Goal: Transaction & Acquisition: Purchase product/service

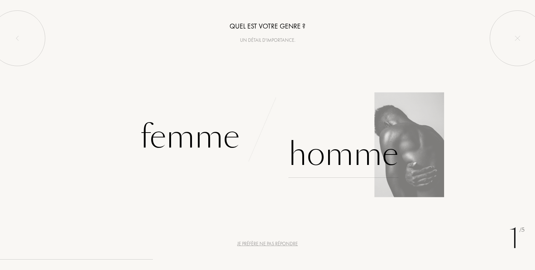
click at [349, 158] on div "Homme" at bounding box center [344, 154] width 110 height 47
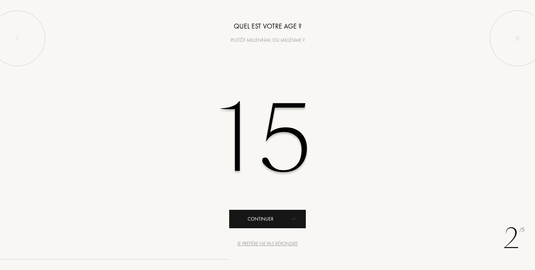
type input "15"
click at [283, 228] on div "Continuer" at bounding box center [267, 219] width 77 height 18
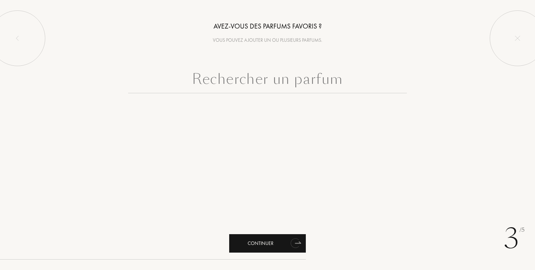
click at [285, 240] on div "Continuer" at bounding box center [267, 244] width 77 height 18
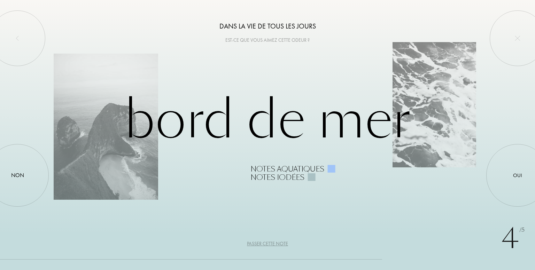
click at [267, 245] on div "Passer cette note" at bounding box center [267, 243] width 41 height 7
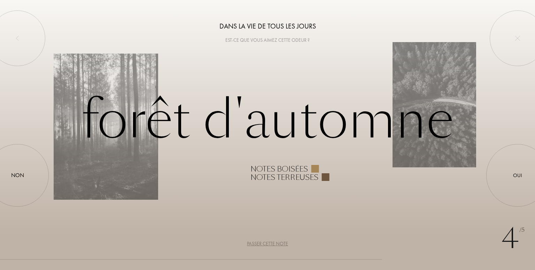
click at [267, 245] on div "Passer cette note" at bounding box center [267, 243] width 41 height 7
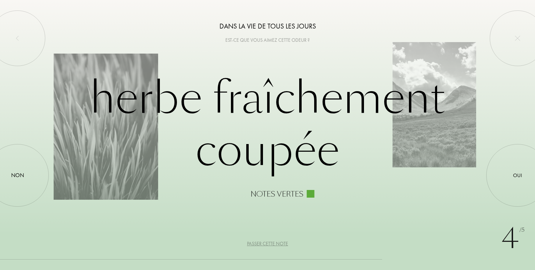
click at [267, 245] on div "Passer cette note" at bounding box center [267, 243] width 41 height 7
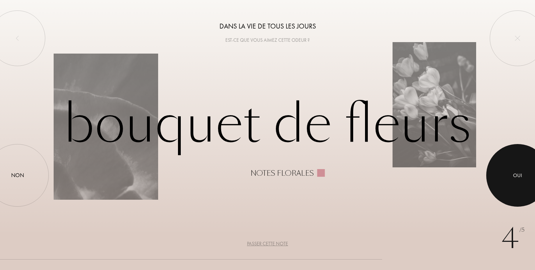
click at [516, 184] on div at bounding box center [518, 175] width 63 height 63
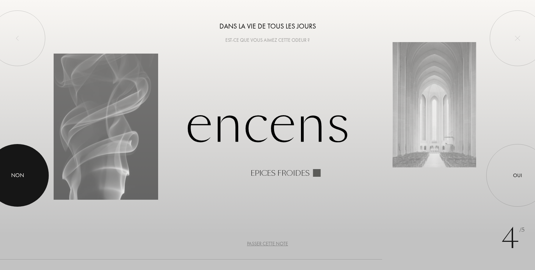
click at [18, 163] on div at bounding box center [17, 175] width 63 height 63
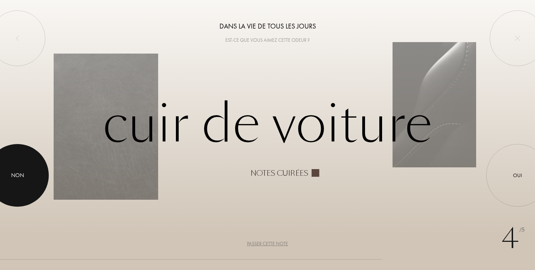
click at [38, 178] on div at bounding box center [17, 175] width 63 height 63
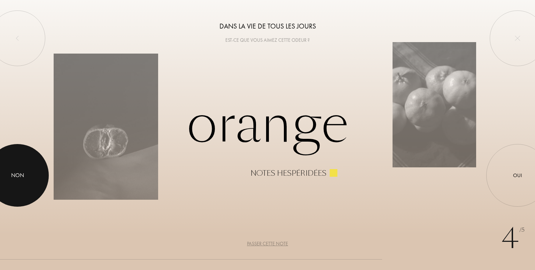
click at [41, 184] on div at bounding box center [17, 175] width 63 height 63
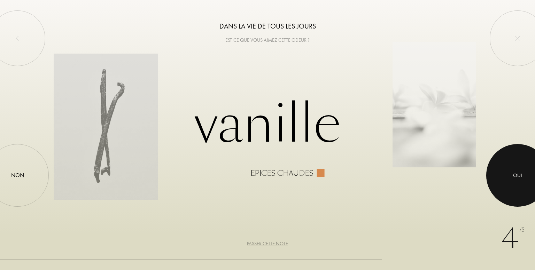
click at [511, 180] on div at bounding box center [518, 175] width 63 height 63
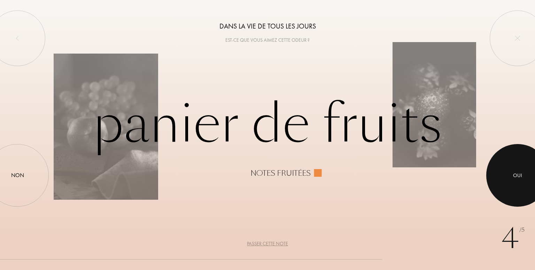
click at [509, 183] on div at bounding box center [518, 175] width 63 height 63
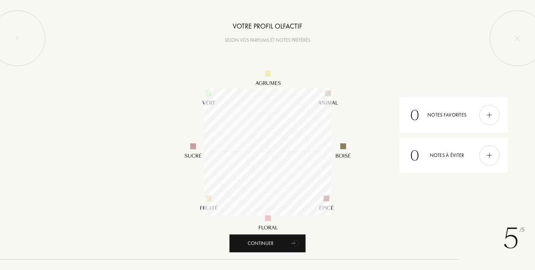
scroll to position [127, 127]
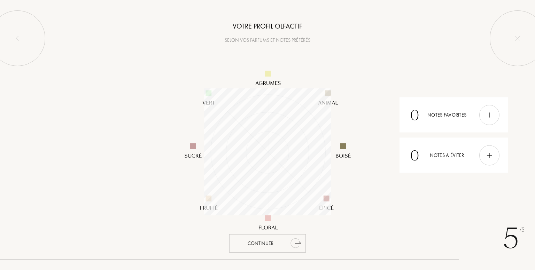
click at [263, 245] on div "Continuer" at bounding box center [267, 244] width 77 height 18
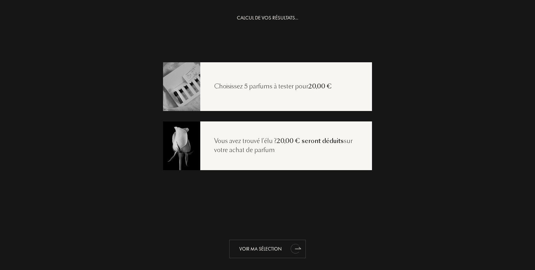
click at [277, 248] on div "Voir ma sélection" at bounding box center [267, 249] width 77 height 18
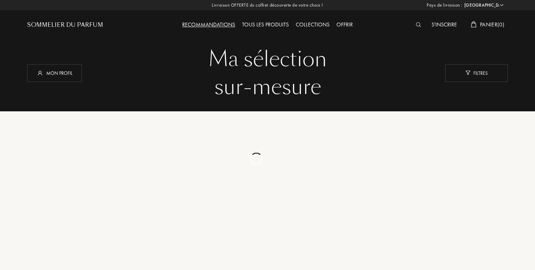
select select "FR"
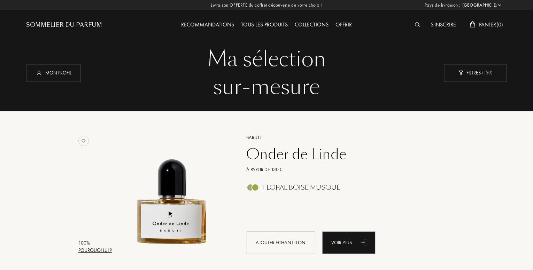
click at [417, 28] on div at bounding box center [420, 25] width 16 height 9
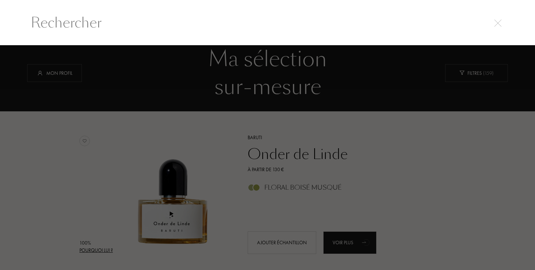
click at [171, 80] on div at bounding box center [267, 157] width 535 height 225
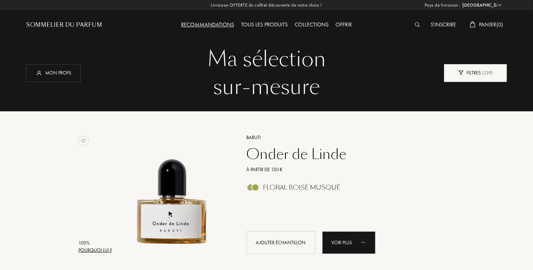
click at [475, 79] on div "Filtres ( 159 )" at bounding box center [475, 73] width 63 height 18
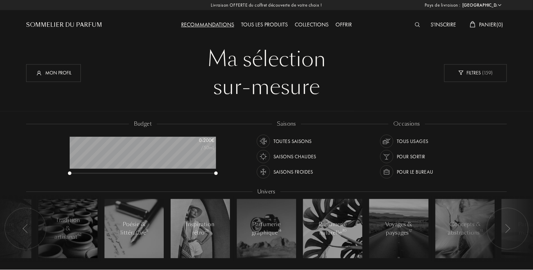
scroll to position [35, 146]
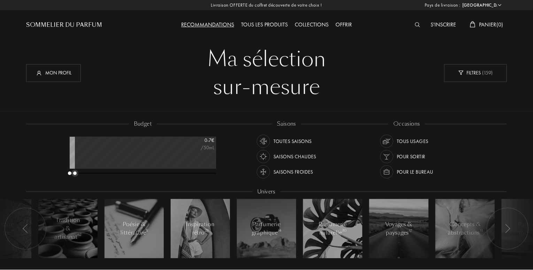
drag, startPoint x: 200, startPoint y: 175, endPoint x: 76, endPoint y: 177, distance: 124.1
click at [76, 177] on div "budget 0 - 7 € /50mL" at bounding box center [146, 151] width 160 height 63
click at [415, 22] on img at bounding box center [417, 24] width 5 height 5
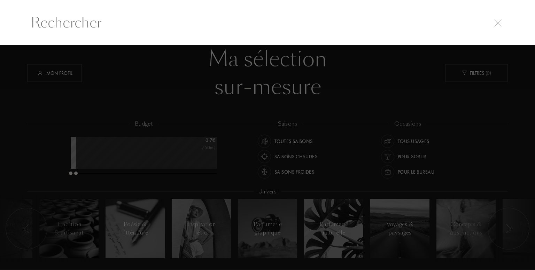
click at [495, 24] on img at bounding box center [498, 23] width 7 height 7
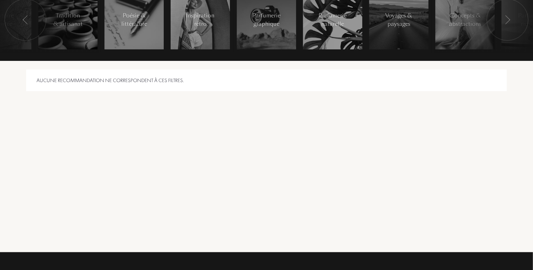
scroll to position [70, 0]
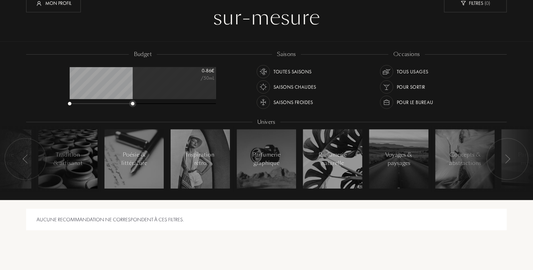
drag, startPoint x: 75, startPoint y: 104, endPoint x: 132, endPoint y: 112, distance: 58.1
click at [130, 111] on div "budget 0 - 86 € /50mL" at bounding box center [146, 82] width 160 height 63
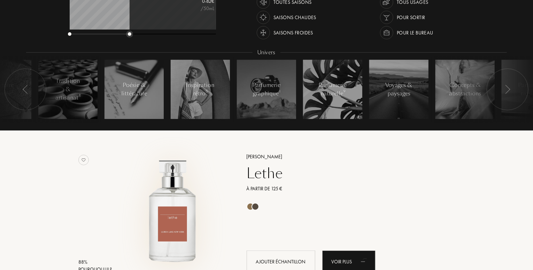
scroll to position [105, 0]
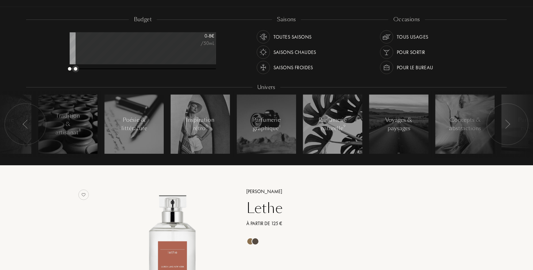
drag, startPoint x: 129, startPoint y: 68, endPoint x: 74, endPoint y: 70, distance: 54.4
click at [74, 70] on div at bounding box center [143, 69] width 146 height 5
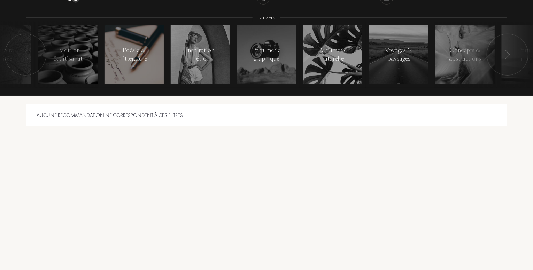
scroll to position [70, 0]
